Goal: Task Accomplishment & Management: Manage account settings

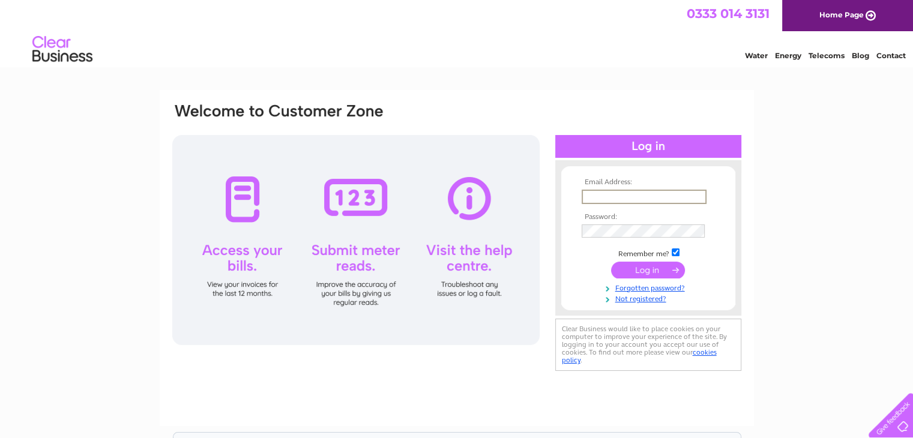
click at [588, 191] on input "text" at bounding box center [644, 197] width 125 height 14
type input "postmaster@lisden.plus.com"
click at [639, 269] on input "submit" at bounding box center [648, 269] width 74 height 17
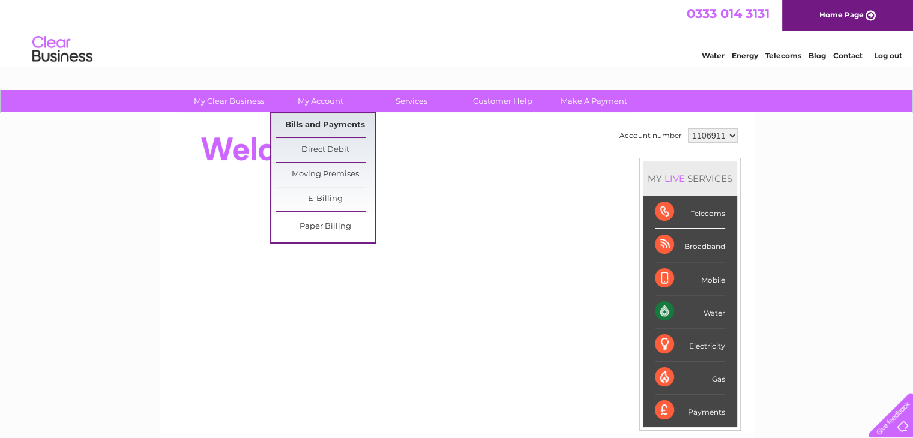
click at [334, 123] on link "Bills and Payments" at bounding box center [325, 125] width 99 height 24
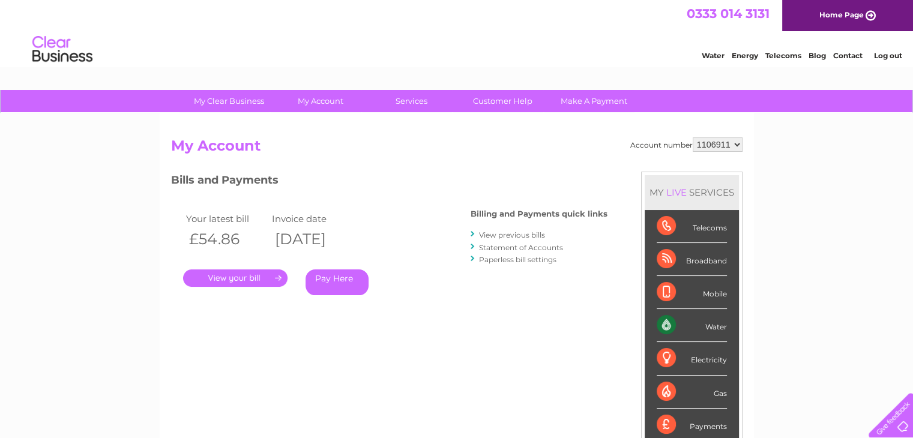
click at [249, 277] on link "." at bounding box center [235, 278] width 104 height 17
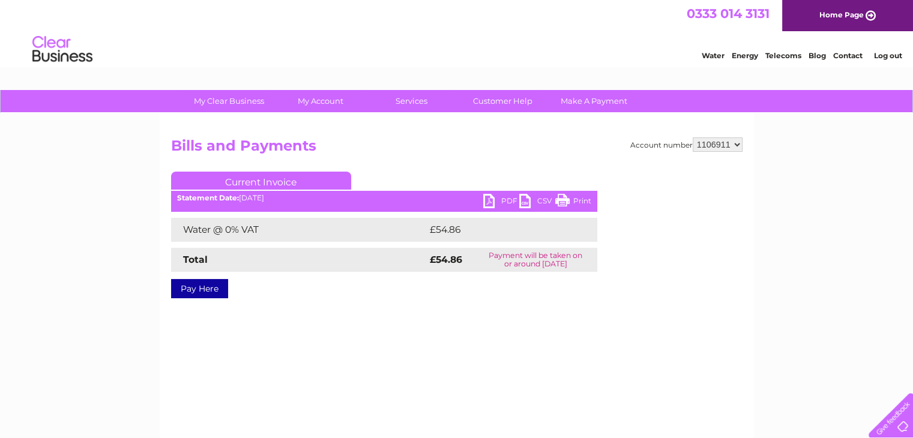
click at [566, 199] on link "Print" at bounding box center [573, 202] width 36 height 17
click at [887, 54] on link "Log out" at bounding box center [887, 55] width 28 height 9
